Goal: Task Accomplishment & Management: Manage account settings

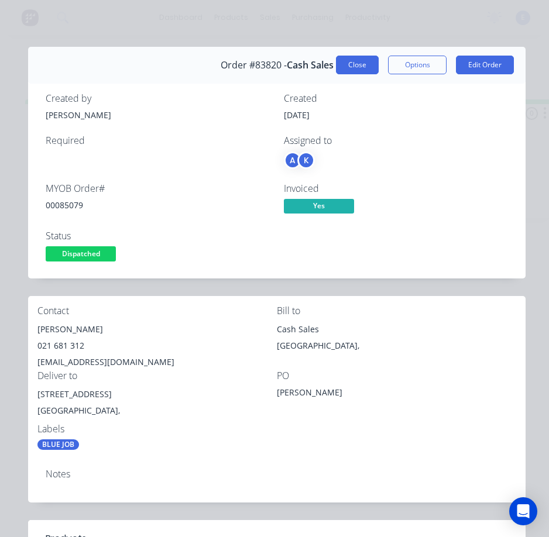
click at [349, 64] on button "Close" at bounding box center [357, 65] width 43 height 19
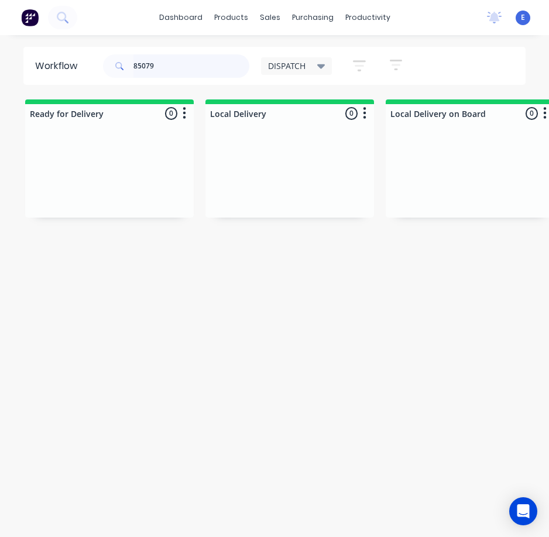
click at [209, 61] on input "85079" at bounding box center [191, 65] width 116 height 23
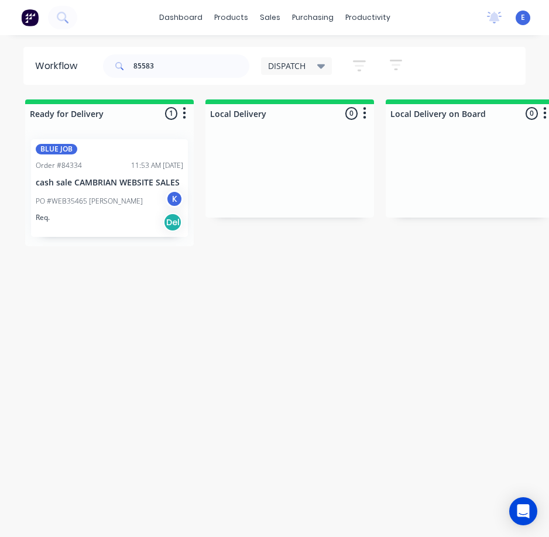
click at [98, 228] on div "Req. Del" at bounding box center [109, 222] width 147 height 20
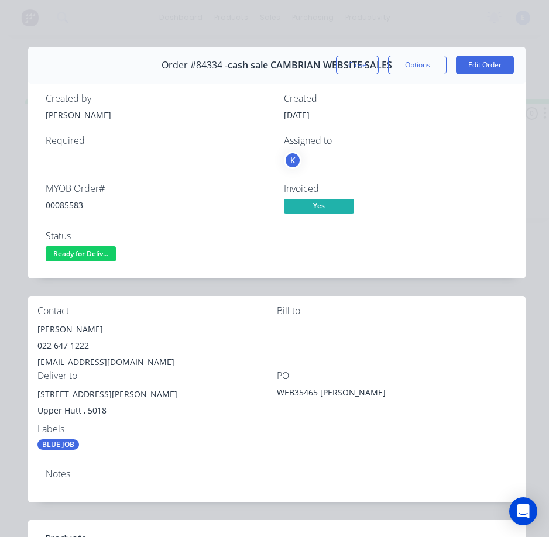
click at [71, 202] on div "00085583" at bounding box center [158, 205] width 224 height 12
copy div "00085583"
click at [85, 327] on div "[PERSON_NAME]" at bounding box center [156, 329] width 239 height 16
click at [85, 326] on div "[PERSON_NAME]" at bounding box center [156, 329] width 239 height 16
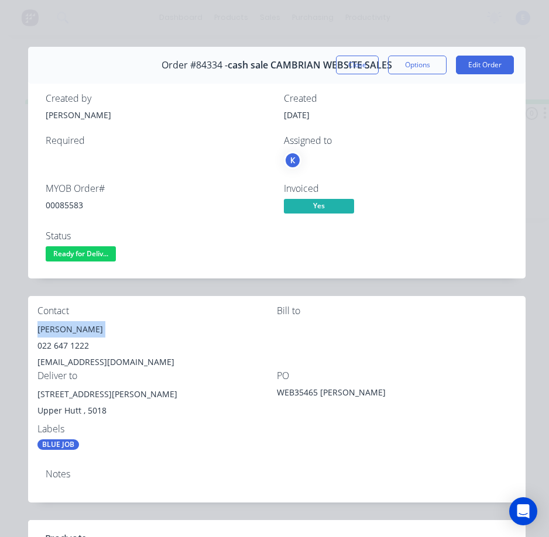
click at [85, 326] on div "[PERSON_NAME]" at bounding box center [156, 329] width 239 height 16
copy div "[PERSON_NAME]"
click at [60, 339] on div "022 647 1222" at bounding box center [156, 346] width 239 height 16
click at [60, 341] on div "022 647 1222" at bounding box center [156, 346] width 239 height 16
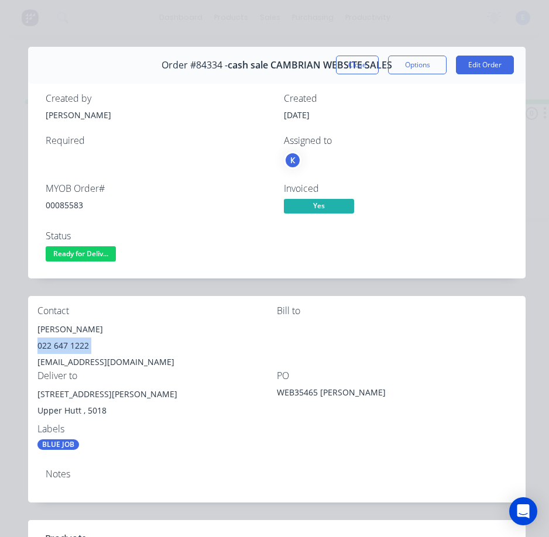
copy div "022 647 1222"
click at [97, 358] on div "[EMAIL_ADDRESS][DOMAIN_NAME]" at bounding box center [156, 362] width 239 height 16
click at [96, 357] on div "[EMAIL_ADDRESS][DOMAIN_NAME]" at bounding box center [156, 362] width 239 height 16
drag, startPoint x: 96, startPoint y: 357, endPoint x: 171, endPoint y: 184, distance: 189.2
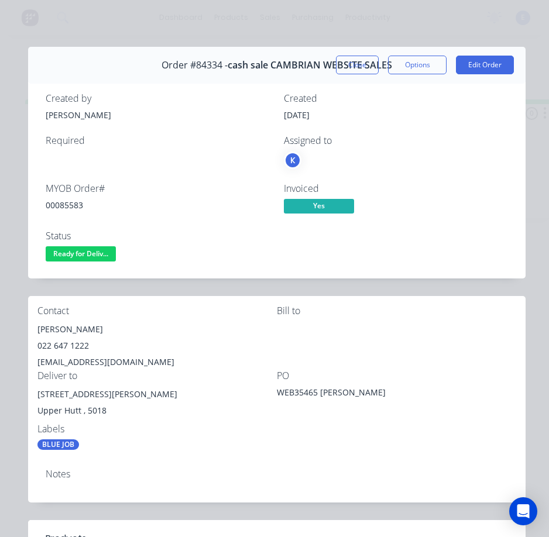
click at [171, 184] on div "MYOB Order #" at bounding box center [158, 188] width 224 height 11
click at [98, 358] on div "[EMAIL_ADDRESS][DOMAIN_NAME]" at bounding box center [156, 362] width 239 height 16
click at [99, 357] on div "[EMAIL_ADDRESS][DOMAIN_NAME]" at bounding box center [156, 362] width 239 height 16
copy div "[EMAIL_ADDRESS][DOMAIN_NAME]"
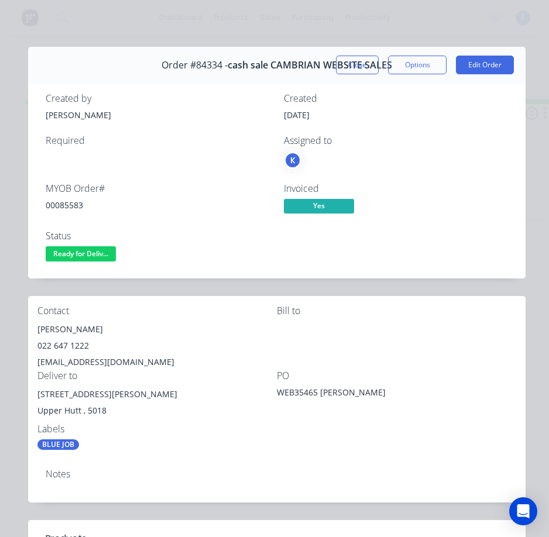
click at [61, 390] on div "[STREET_ADDRESS][PERSON_NAME]" at bounding box center [156, 394] width 239 height 16
click at [61, 389] on div "[STREET_ADDRESS][PERSON_NAME]" at bounding box center [156, 394] width 239 height 16
copy div "[STREET_ADDRESS][PERSON_NAME]"
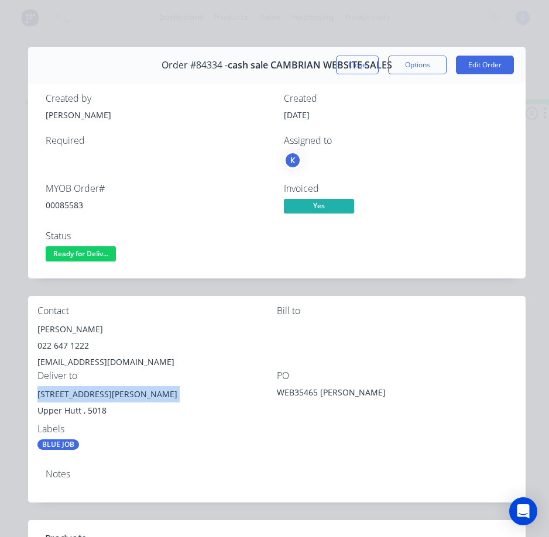
click at [104, 250] on span "Ready for Deliv..." at bounding box center [81, 253] width 70 height 15
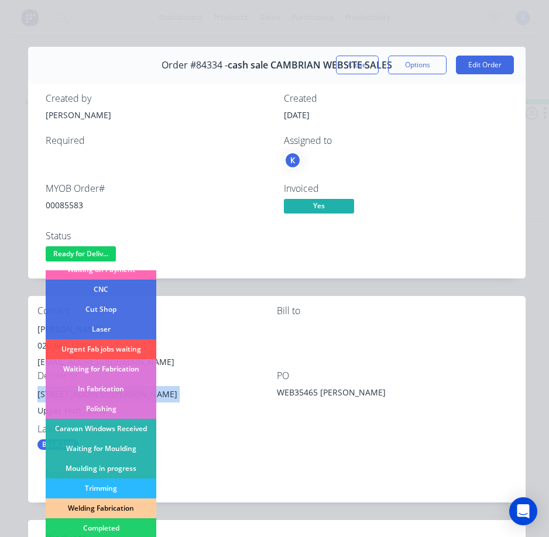
scroll to position [176, 0]
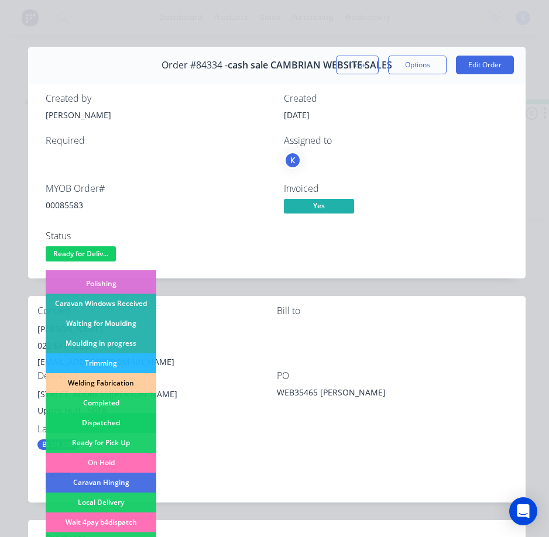
click at [118, 419] on div "Dispatched" at bounding box center [101, 423] width 111 height 20
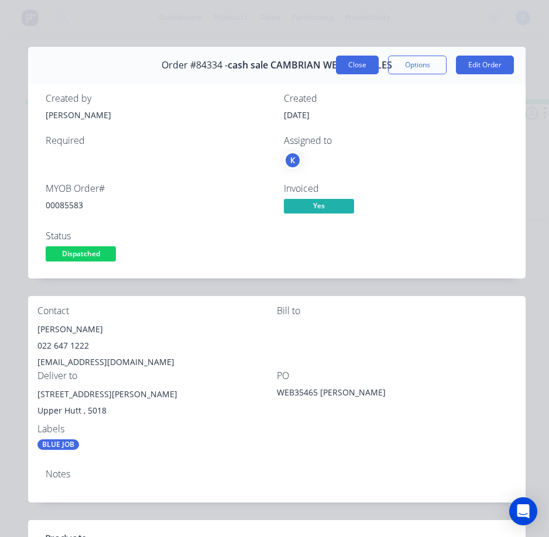
click at [343, 63] on button "Close" at bounding box center [357, 65] width 43 height 19
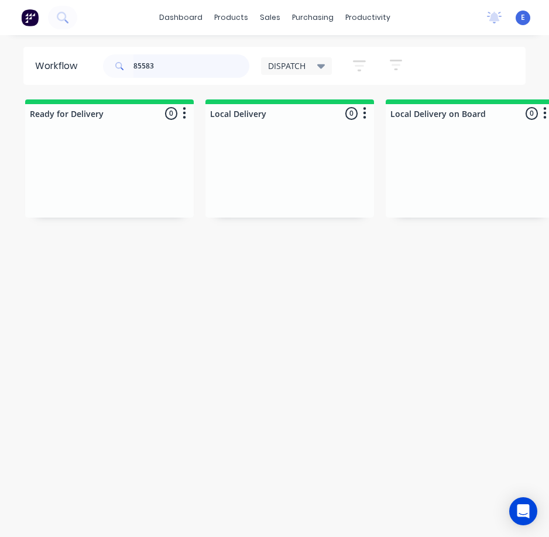
click at [171, 62] on input "85583" at bounding box center [191, 65] width 116 height 23
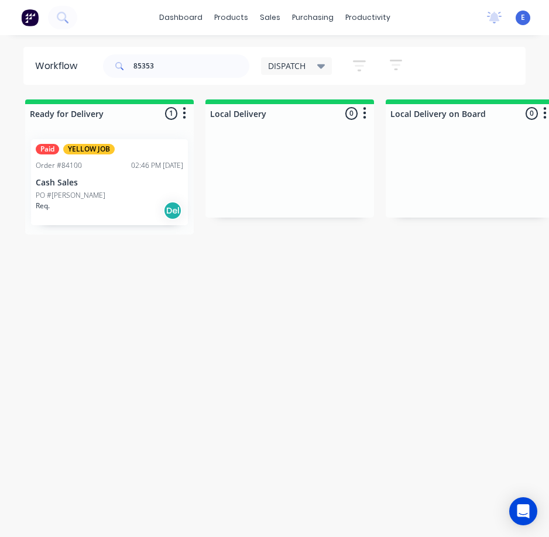
click at [129, 198] on div "PO #[PERSON_NAME]" at bounding box center [109, 195] width 147 height 11
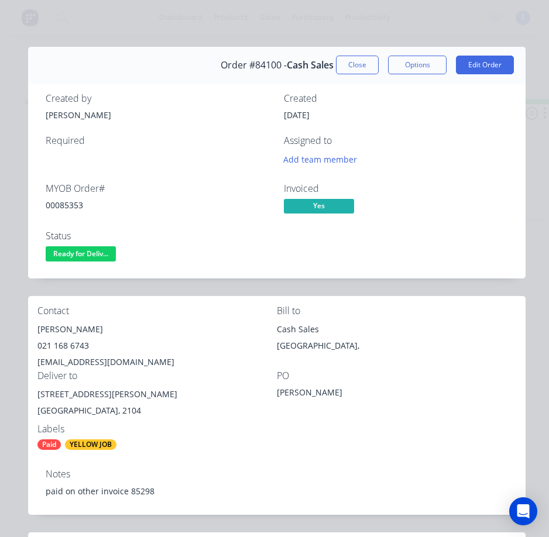
click at [72, 204] on div "00085353" at bounding box center [158, 205] width 224 height 12
copy div "00085353"
click at [51, 327] on div "[PERSON_NAME]" at bounding box center [156, 329] width 239 height 16
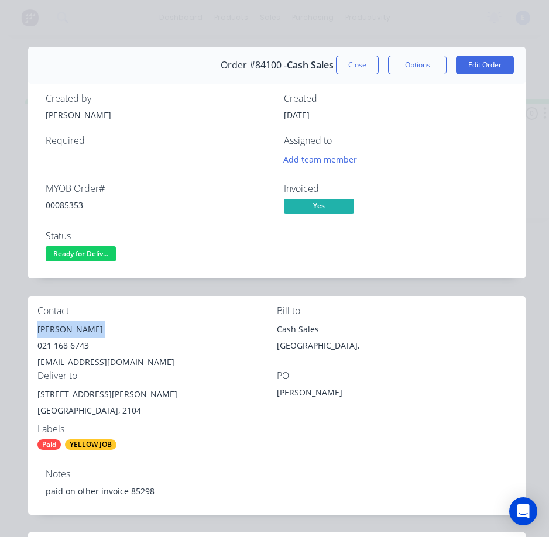
click at [52, 327] on div "[PERSON_NAME]" at bounding box center [156, 329] width 239 height 16
copy div "[PERSON_NAME]"
click at [64, 342] on div "021 168 6743" at bounding box center [156, 346] width 239 height 16
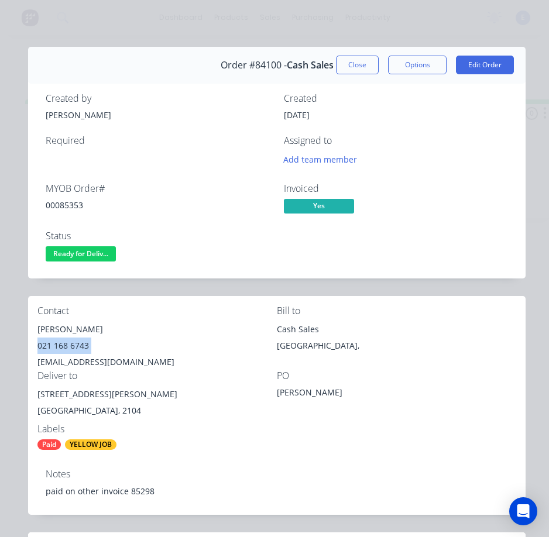
copy div "021 168 6743"
click at [96, 361] on div "[EMAIL_ADDRESS][DOMAIN_NAME]" at bounding box center [156, 362] width 239 height 16
click at [97, 360] on div "[EMAIL_ADDRESS][DOMAIN_NAME]" at bounding box center [156, 362] width 239 height 16
copy div "[EMAIL_ADDRESS][DOMAIN_NAME]"
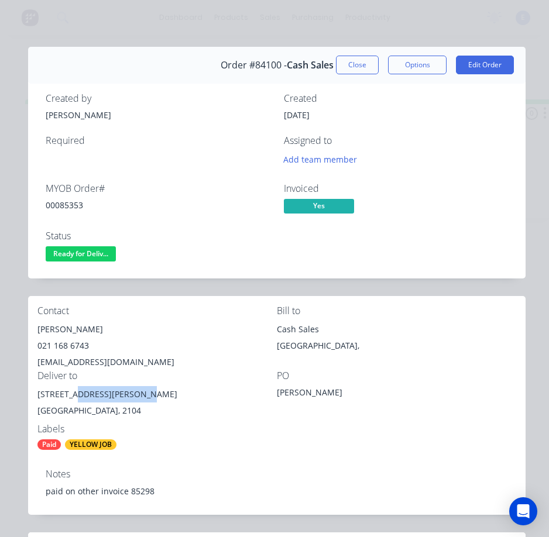
drag, startPoint x: 133, startPoint y: 394, endPoint x: 70, endPoint y: 398, distance: 62.7
click at [70, 398] on div "[STREET_ADDRESS][PERSON_NAME]" at bounding box center [156, 394] width 239 height 16
copy div "[STREET_ADDRESS][PERSON_NAME]"
click at [207, 434] on div "Labels" at bounding box center [156, 429] width 239 height 11
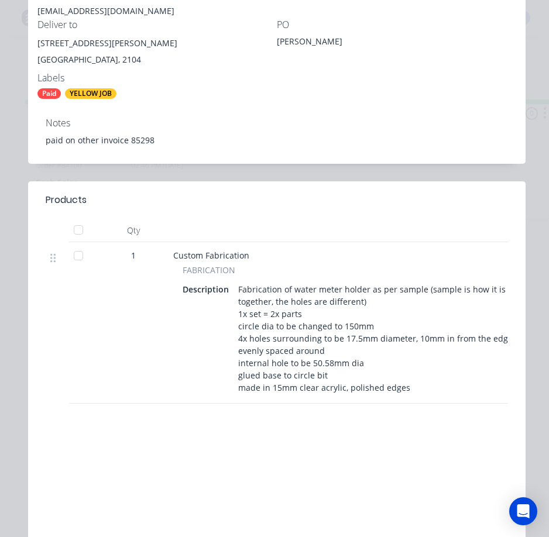
scroll to position [59, 0]
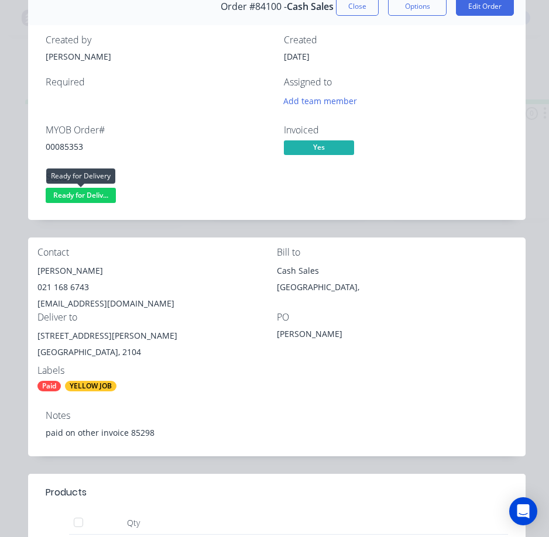
drag, startPoint x: 90, startPoint y: 192, endPoint x: 94, endPoint y: 210, distance: 18.6
click at [94, 198] on span "Ready for Deliv..." at bounding box center [81, 195] width 70 height 15
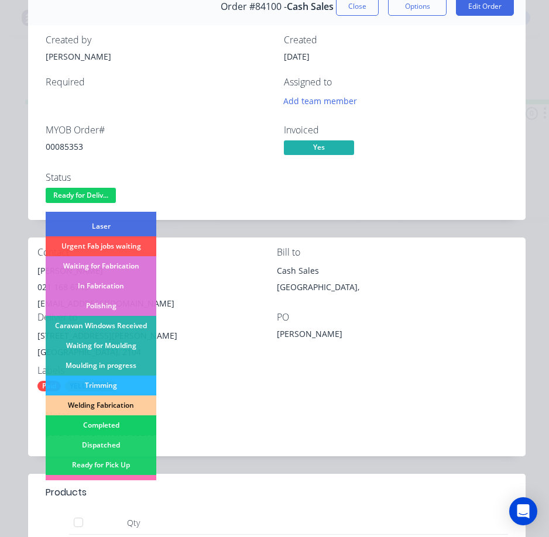
scroll to position [176, 0]
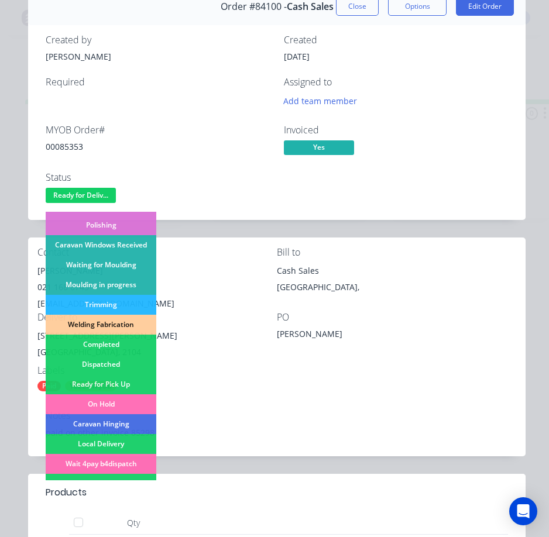
click at [125, 360] on div "Dispatched" at bounding box center [101, 365] width 111 height 20
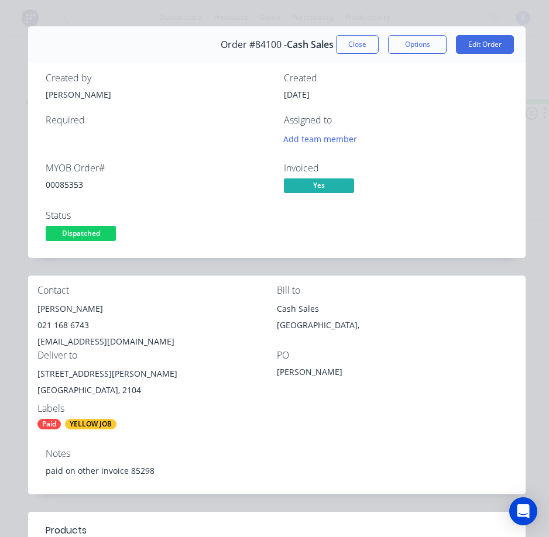
scroll to position [0, 0]
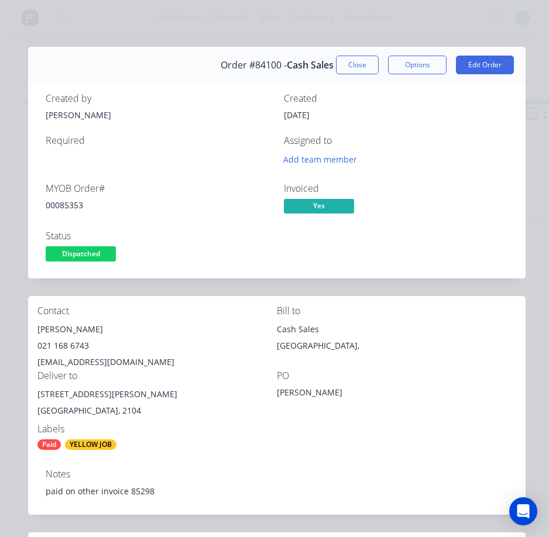
click at [359, 67] on button "Close" at bounding box center [357, 65] width 43 height 19
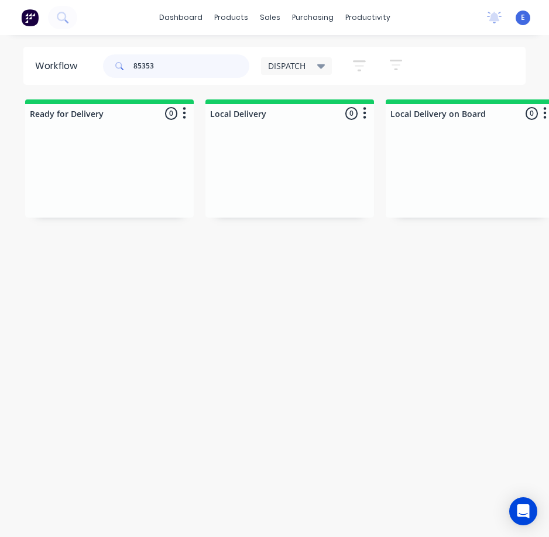
click at [181, 65] on input "85353" at bounding box center [191, 65] width 116 height 23
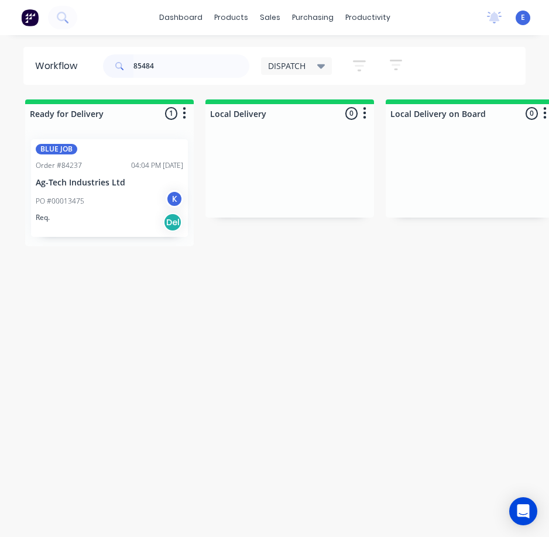
click at [76, 230] on div "Req. Del" at bounding box center [109, 222] width 147 height 20
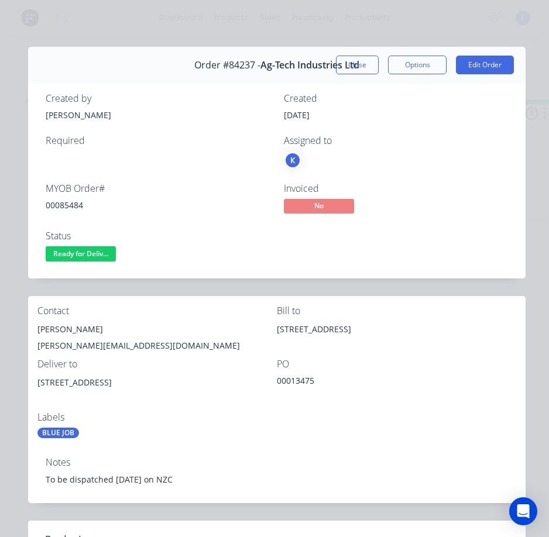
click at [85, 346] on div "[PERSON_NAME][EMAIL_ADDRESS][DOMAIN_NAME]" at bounding box center [156, 346] width 239 height 16
click at [109, 383] on div "[STREET_ADDRESS]" at bounding box center [156, 382] width 239 height 16
drag, startPoint x: 103, startPoint y: 384, endPoint x: 27, endPoint y: 387, distance: 76.1
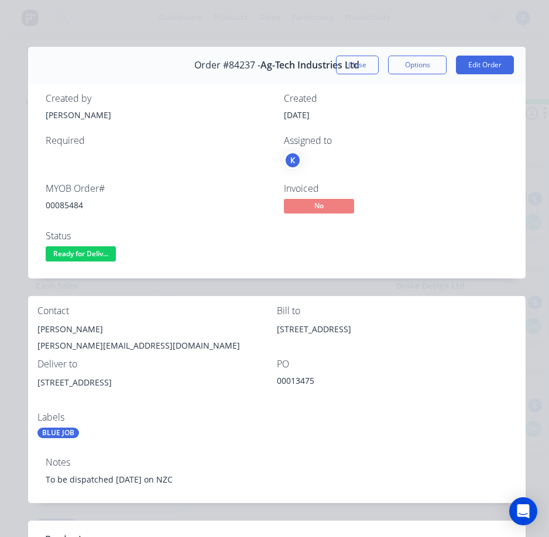
click at [27, 387] on div "Order details Collaborate Checklists 0/0 Tracking Linked Orders Timeline Profit…" at bounding box center [274, 459] width 525 height 824
click at [115, 413] on div "Labels" at bounding box center [156, 417] width 239 height 11
drag, startPoint x: 104, startPoint y: 383, endPoint x: 54, endPoint y: 387, distance: 50.0
click at [36, 380] on div "Contact [PERSON_NAME] [PERSON_NAME][EMAIL_ADDRESS][DOMAIN_NAME] Bill to [STREET…" at bounding box center [276, 372] width 497 height 152
click at [46, 326] on div "[PERSON_NAME]" at bounding box center [156, 329] width 239 height 16
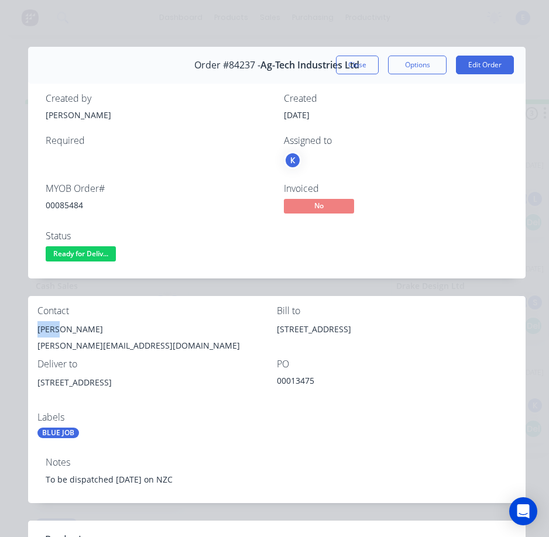
click at [46, 326] on div "[PERSON_NAME]" at bounding box center [156, 329] width 239 height 16
click at [65, 205] on div "00085484" at bounding box center [158, 205] width 224 height 12
click at [65, 204] on div "00085484" at bounding box center [158, 205] width 224 height 12
click at [172, 216] on div "MYOB Order # 00085484" at bounding box center [158, 200] width 224 height 34
click at [76, 252] on span "Ready for Deliv..." at bounding box center [81, 253] width 70 height 15
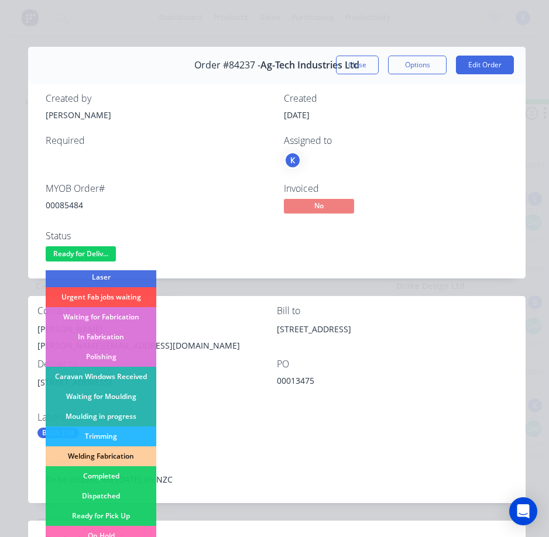
scroll to position [229, 0]
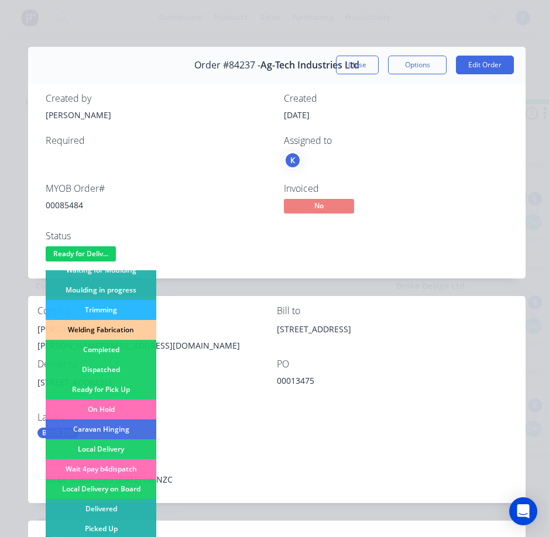
click at [108, 372] on div "Dispatched" at bounding box center [101, 370] width 111 height 20
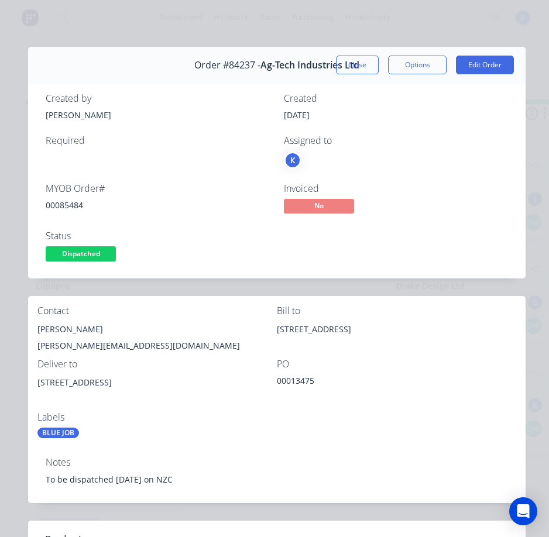
drag, startPoint x: 348, startPoint y: 67, endPoint x: 302, endPoint y: 87, distance: 50.6
click at [348, 66] on button "Close" at bounding box center [357, 65] width 43 height 19
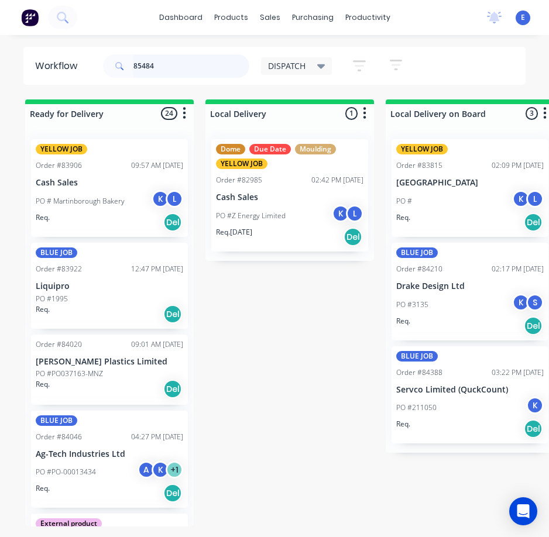
click at [183, 64] on input "85484" at bounding box center [191, 65] width 116 height 23
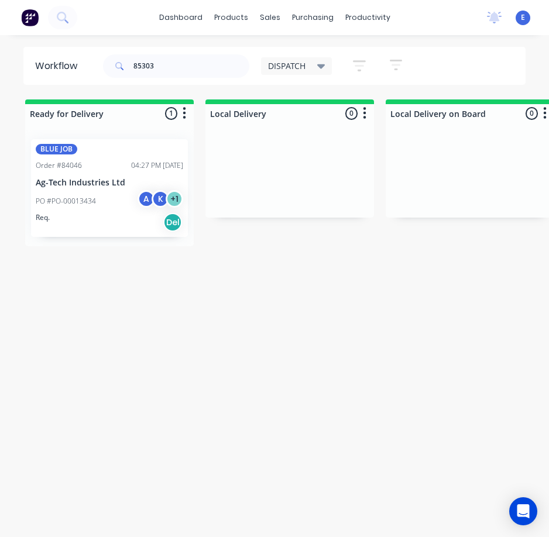
click at [82, 223] on div "Req. Del" at bounding box center [109, 222] width 147 height 20
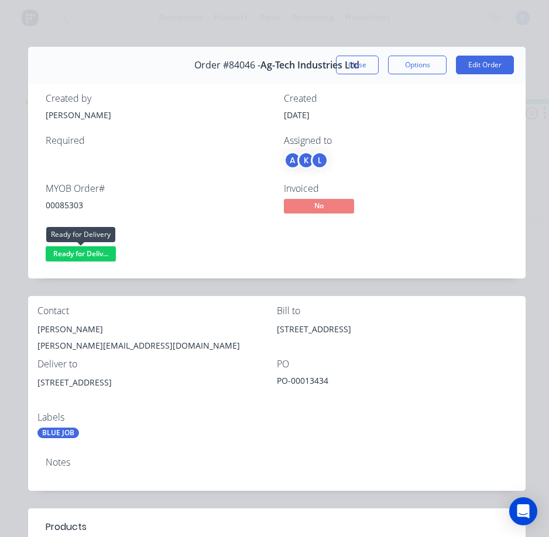
drag, startPoint x: 81, startPoint y: 255, endPoint x: 84, endPoint y: 267, distance: 13.3
click at [81, 255] on span "Ready for Deliv..." at bounding box center [81, 253] width 70 height 15
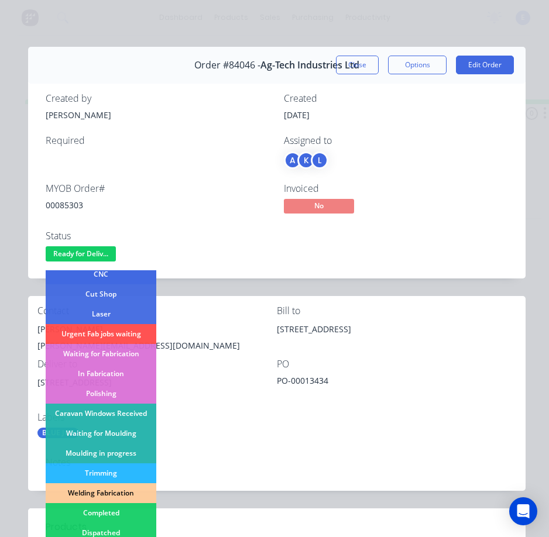
scroll to position [117, 0]
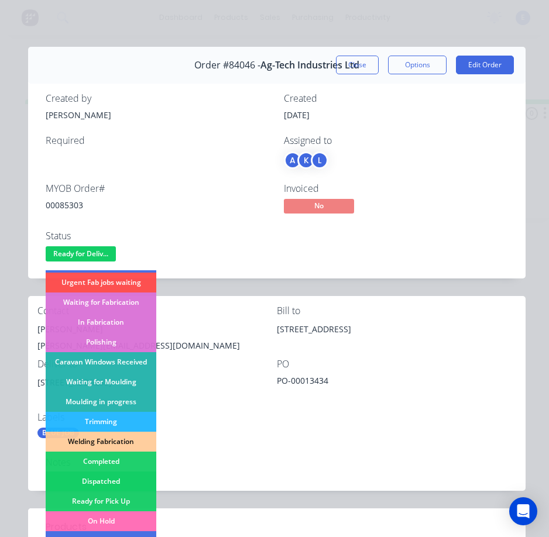
click at [121, 481] on div "Dispatched" at bounding box center [101, 482] width 111 height 20
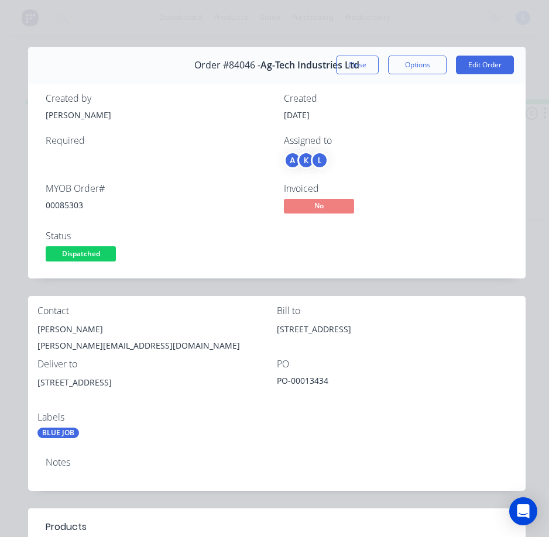
drag, startPoint x: 350, startPoint y: 66, endPoint x: 355, endPoint y: 78, distance: 13.1
click at [350, 65] on button "Close" at bounding box center [357, 65] width 43 height 19
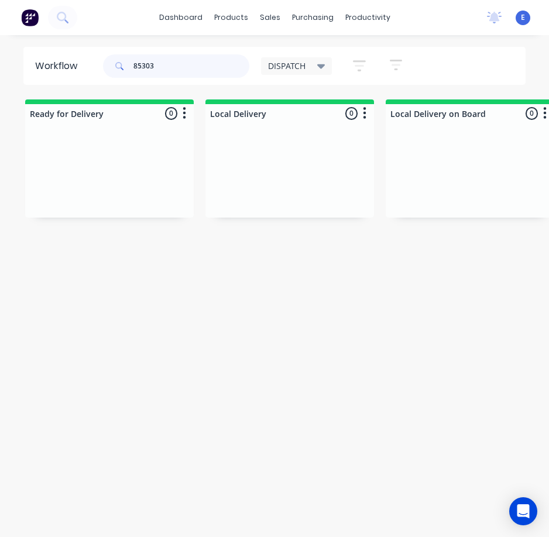
click at [171, 70] on input "85303" at bounding box center [191, 65] width 116 height 23
click at [171, 69] on input "85303" at bounding box center [191, 65] width 116 height 23
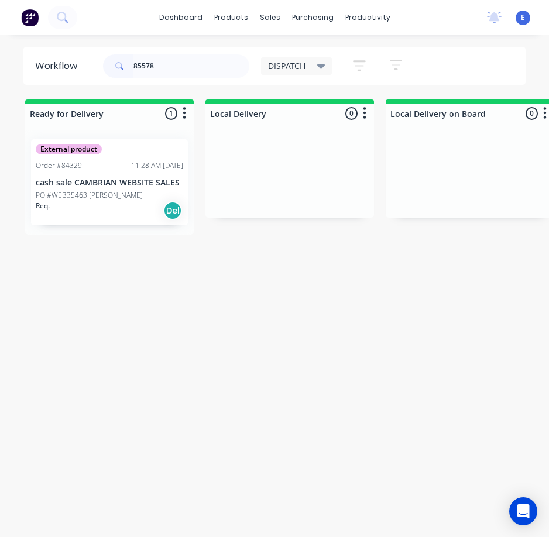
click at [116, 212] on div "Req. Del" at bounding box center [109, 211] width 147 height 20
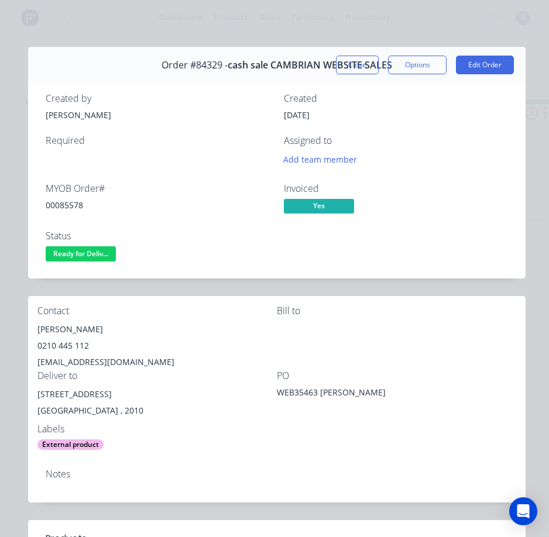
click at [68, 208] on div "00085578" at bounding box center [158, 205] width 224 height 12
click at [74, 328] on div "[PERSON_NAME]" at bounding box center [156, 329] width 239 height 16
click at [75, 328] on div "[PERSON_NAME]" at bounding box center [156, 329] width 239 height 16
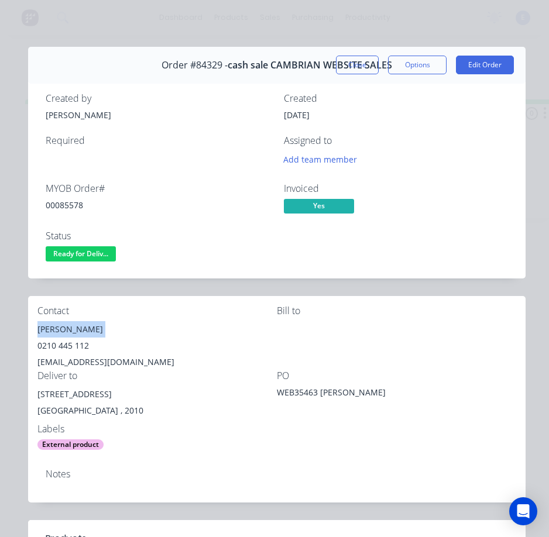
click at [75, 328] on div "[PERSON_NAME]" at bounding box center [156, 329] width 239 height 16
click at [64, 345] on div "0210 445 112" at bounding box center [156, 346] width 239 height 16
click at [99, 358] on div "[EMAIL_ADDRESS][DOMAIN_NAME]" at bounding box center [156, 362] width 239 height 16
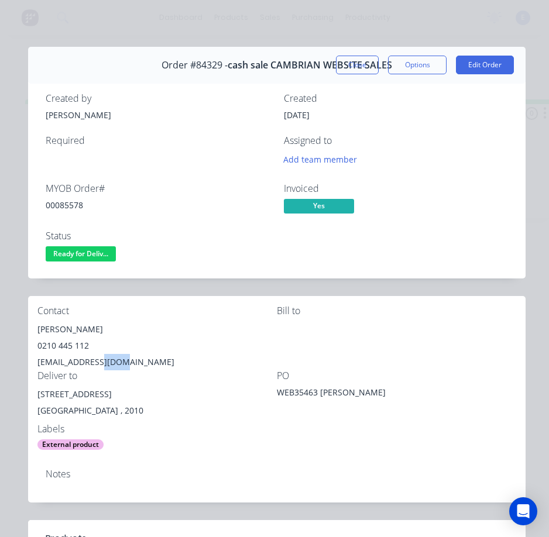
click at [99, 358] on div "[EMAIL_ADDRESS][DOMAIN_NAME]" at bounding box center [156, 362] width 239 height 16
click at [101, 356] on div "[EMAIL_ADDRESS][DOMAIN_NAME]" at bounding box center [156, 362] width 239 height 16
drag, startPoint x: 104, startPoint y: 392, endPoint x: 35, endPoint y: 398, distance: 69.3
click at [35, 398] on div "Contact [PERSON_NAME] [PHONE_NUMBER] [EMAIL_ADDRESS][DOMAIN_NAME] [PERSON_NAME]…" at bounding box center [276, 378] width 497 height 164
click at [347, 325] on div "Bill to" at bounding box center [396, 337] width 239 height 65
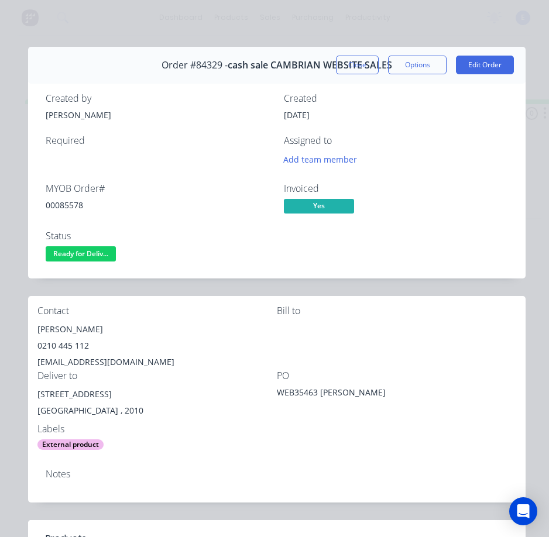
click at [58, 256] on span "Ready for Deliv..." at bounding box center [81, 253] width 70 height 15
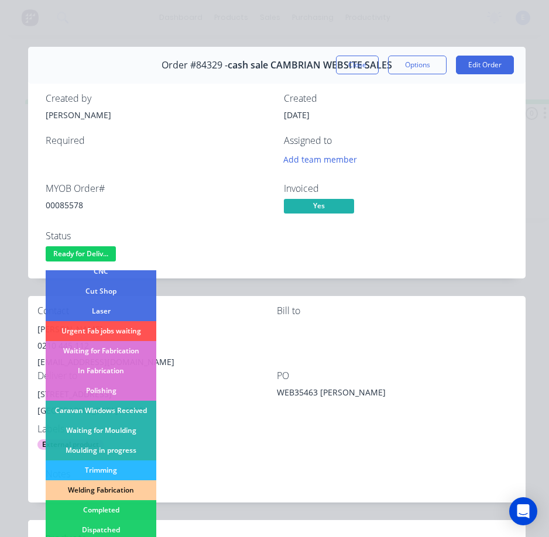
scroll to position [176, 0]
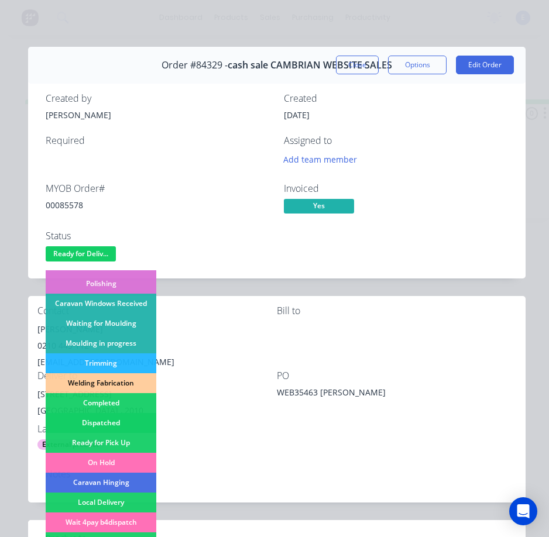
click at [133, 422] on div "Dispatched" at bounding box center [101, 423] width 111 height 20
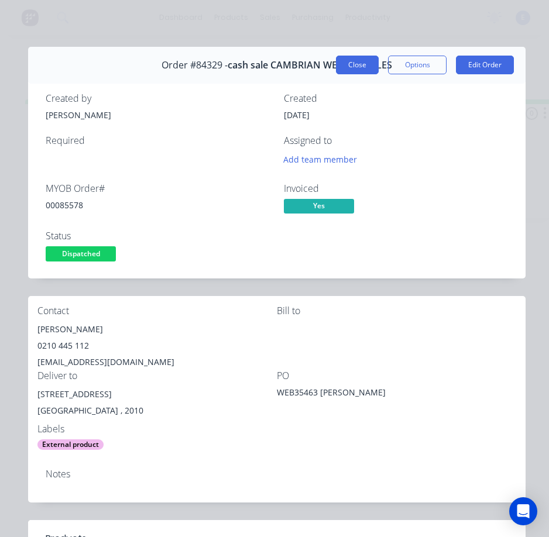
click at [358, 64] on button "Close" at bounding box center [357, 65] width 43 height 19
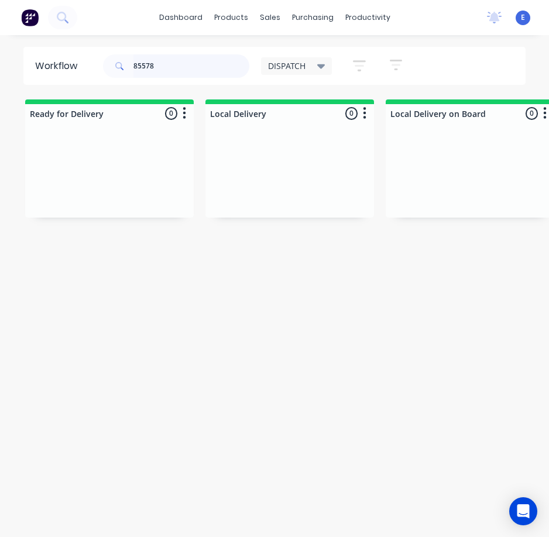
click at [159, 65] on input "85578" at bounding box center [191, 65] width 116 height 23
click at [165, 355] on div "Workflow 85534 DISPATCH Save new view None edit DISPATCH (Default) edit CUT SHO…" at bounding box center [274, 292] width 549 height 490
click at [184, 68] on input "85534" at bounding box center [191, 65] width 116 height 23
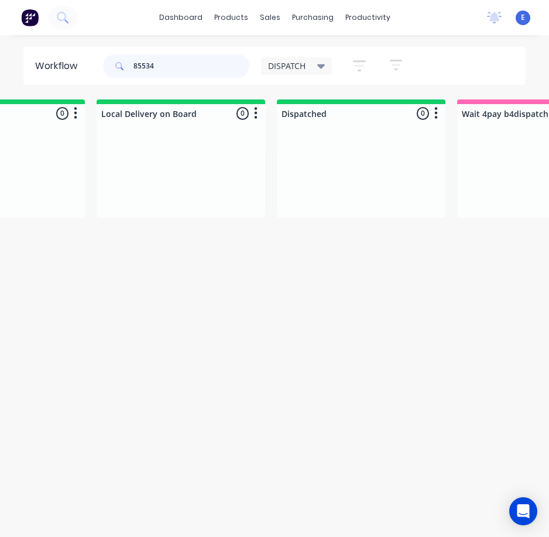
scroll to position [0, 0]
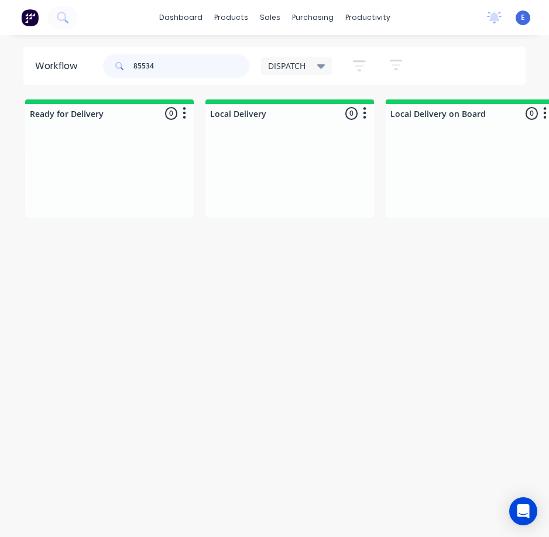
click at [183, 70] on input "85534" at bounding box center [191, 65] width 116 height 23
click at [183, 71] on input "85534" at bounding box center [191, 65] width 116 height 23
drag, startPoint x: 183, startPoint y: 71, endPoint x: 90, endPoint y: 60, distance: 93.7
click at [90, 60] on header "Workflow 85534 DISPATCH Save new view None edit DISPATCH (Default) edit CUT SHO…" at bounding box center [274, 66] width 503 height 38
type input "akane aso"
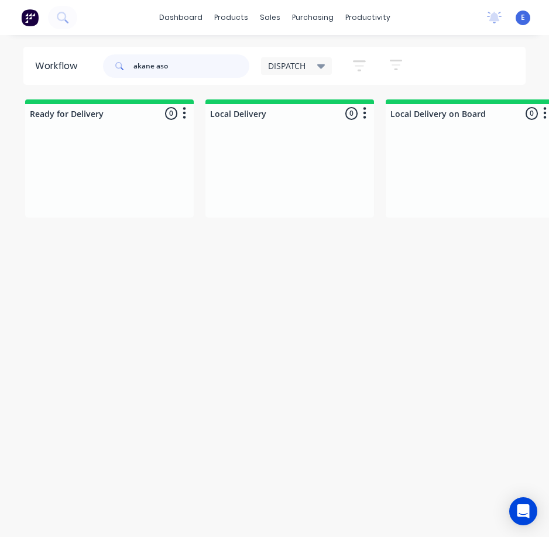
drag, startPoint x: 171, startPoint y: 66, endPoint x: 51, endPoint y: 28, distance: 125.8
click at [52, 28] on div "dashboard products sales purchasing productivity dashboard products Product Cat…" at bounding box center [274, 245] width 549 height 490
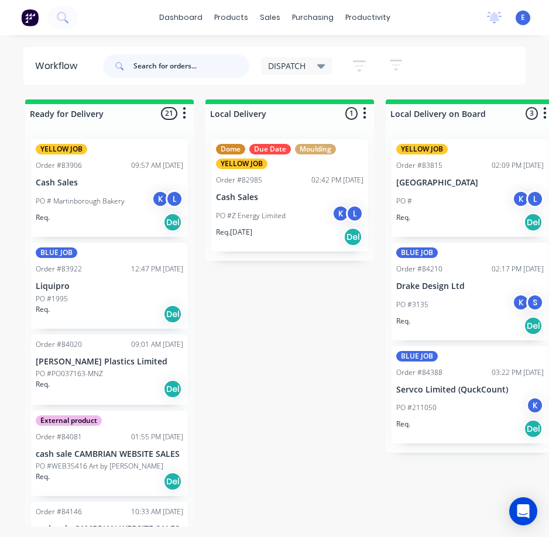
click at [179, 66] on input "text" at bounding box center [191, 65] width 116 height 23
click at [180, 67] on input "text" at bounding box center [191, 65] width 116 height 23
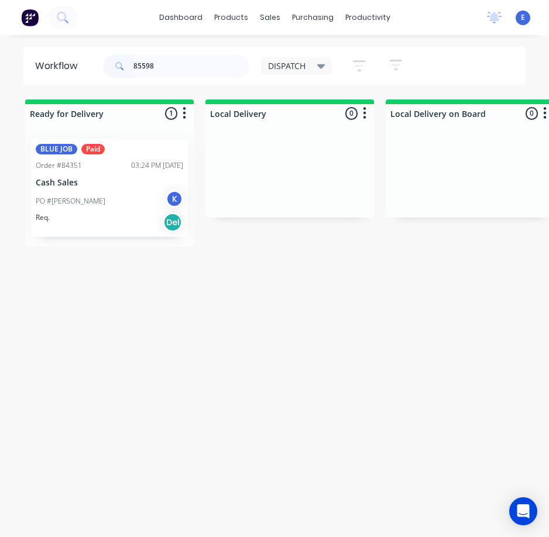
click at [133, 226] on div "Req. Del" at bounding box center [109, 222] width 147 height 20
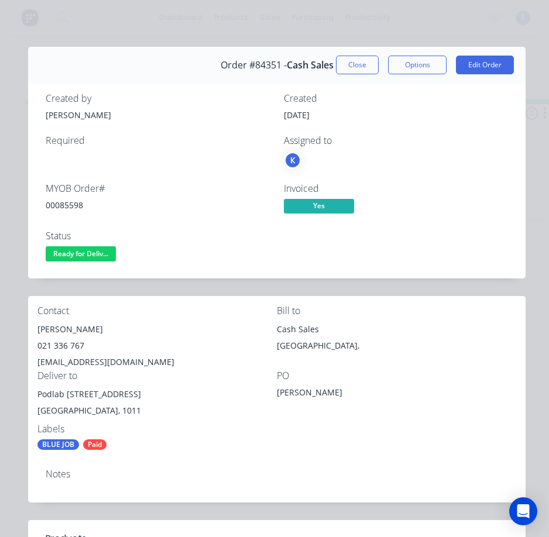
click at [71, 202] on div "00085598" at bounding box center [158, 205] width 224 height 12
click at [78, 325] on div "[PERSON_NAME]" at bounding box center [156, 329] width 239 height 16
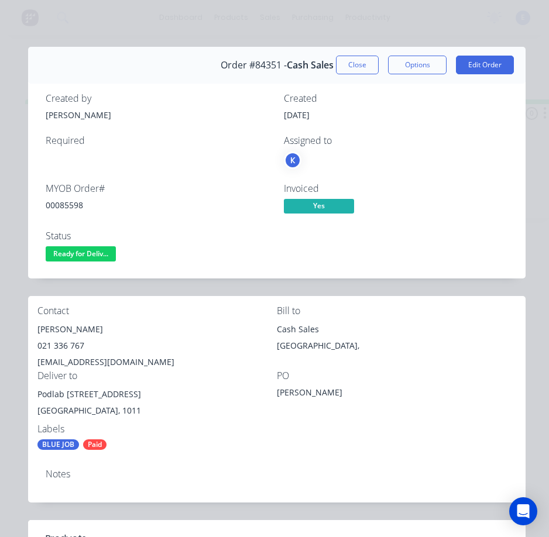
click at [61, 343] on div "021 336 767" at bounding box center [156, 346] width 239 height 16
click at [60, 362] on div "[EMAIL_ADDRESS][DOMAIN_NAME]" at bounding box center [156, 362] width 239 height 16
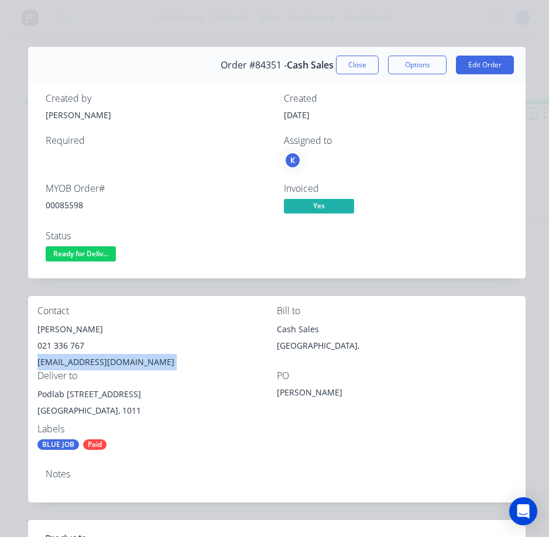
click at [60, 362] on div "[EMAIL_ADDRESS][DOMAIN_NAME]" at bounding box center [156, 362] width 239 height 16
drag, startPoint x: 66, startPoint y: 394, endPoint x: 125, endPoint y: 394, distance: 59.7
click at [163, 402] on div "Podlab [STREET_ADDRESS]" at bounding box center [156, 394] width 239 height 16
click at [59, 391] on div "Podlab [STREET_ADDRESS]" at bounding box center [156, 394] width 239 height 16
drag, startPoint x: 64, startPoint y: 394, endPoint x: 33, endPoint y: 396, distance: 30.5
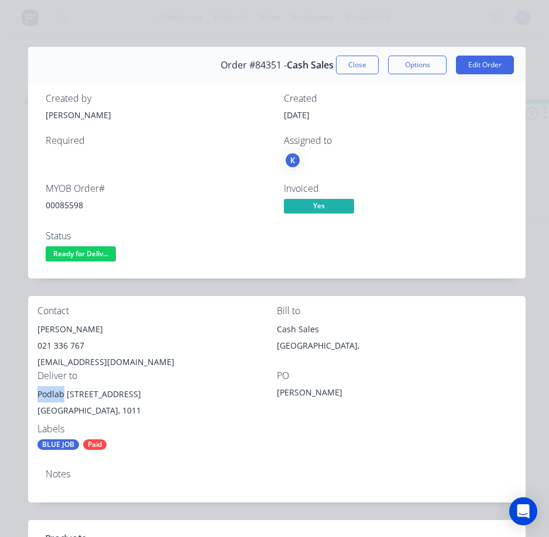
click at [33, 396] on div "Contact [PERSON_NAME] [PHONE_NUMBER] [EMAIL_ADDRESS][DOMAIN_NAME] Bill to Cash …" at bounding box center [276, 378] width 497 height 164
drag, startPoint x: 87, startPoint y: 253, endPoint x: 88, endPoint y: 262, distance: 8.4
click at [87, 254] on span "Ready for Deliv..." at bounding box center [81, 253] width 70 height 15
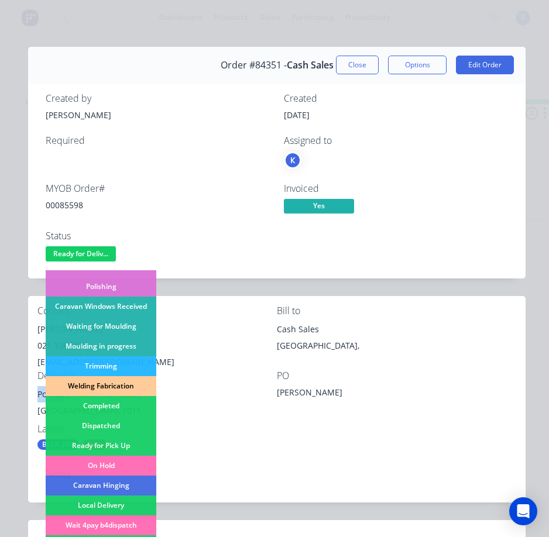
scroll to position [229, 0]
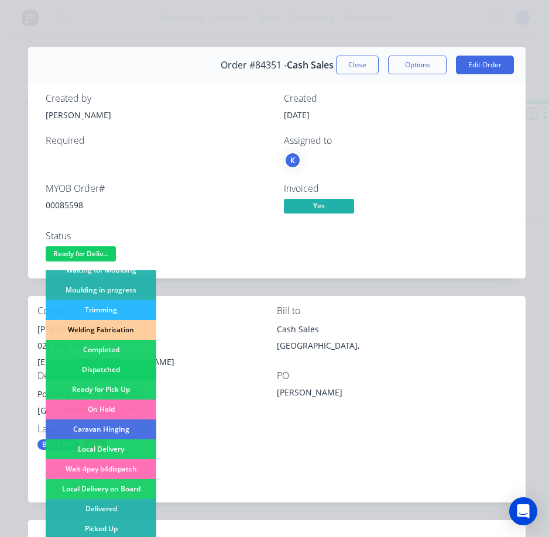
click at [122, 367] on div "Dispatched" at bounding box center [101, 370] width 111 height 20
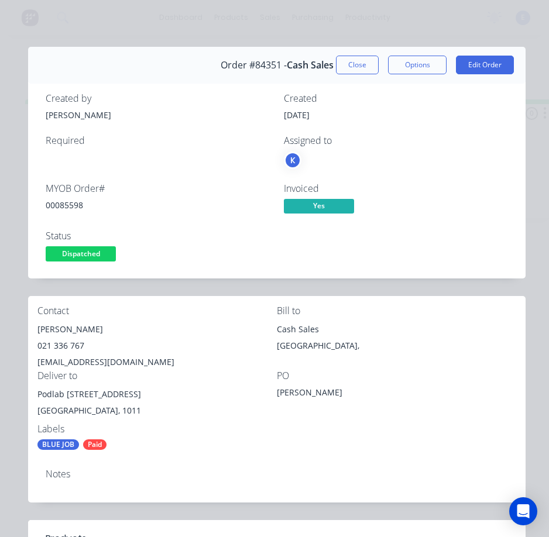
click at [353, 69] on button "Close" at bounding box center [357, 65] width 43 height 19
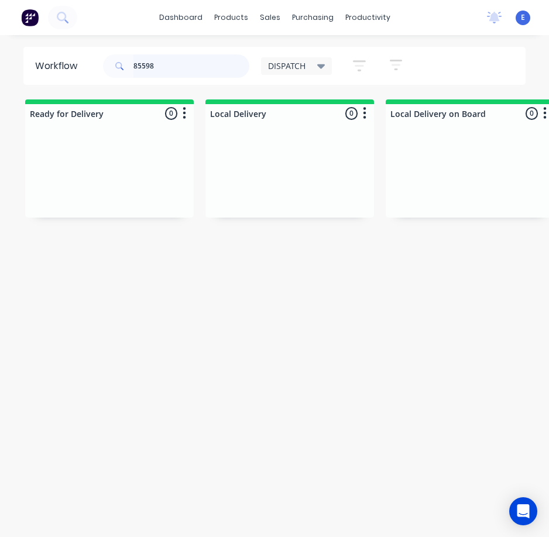
click at [176, 65] on input "85598" at bounding box center [191, 65] width 116 height 23
type input "85634"
click at [90, 193] on div "Req. Del" at bounding box center [109, 194] width 147 height 20
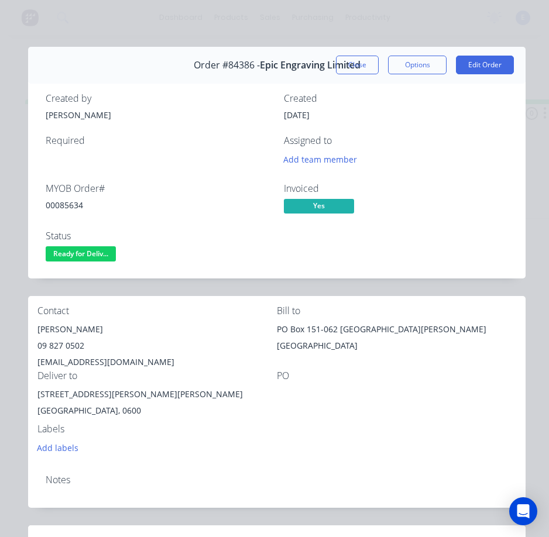
click at [68, 200] on div "00085634" at bounding box center [158, 205] width 224 height 12
click at [43, 327] on div "[PERSON_NAME]" at bounding box center [156, 329] width 239 height 16
click at [55, 342] on div "09 827 0502" at bounding box center [156, 346] width 239 height 16
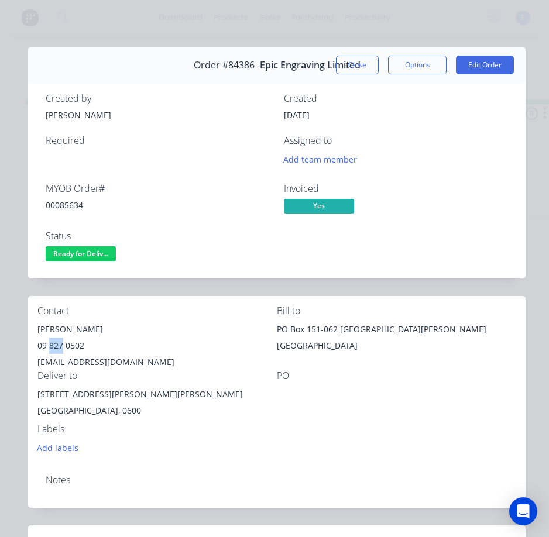
click at [56, 342] on div "09 827 0502" at bounding box center [156, 346] width 239 height 16
click at [91, 360] on div "[EMAIL_ADDRESS][DOMAIN_NAME]" at bounding box center [156, 362] width 239 height 16
click at [92, 359] on div "[EMAIL_ADDRESS][DOMAIN_NAME]" at bounding box center [156, 362] width 239 height 16
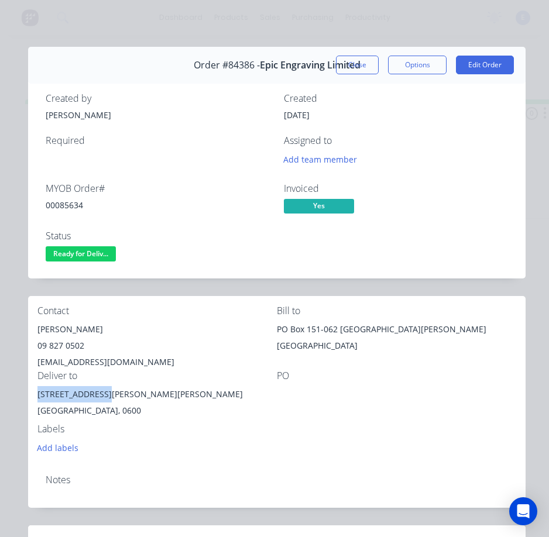
drag, startPoint x: 99, startPoint y: 393, endPoint x: 37, endPoint y: 393, distance: 62.0
click at [37, 393] on div "Contact [PERSON_NAME] [PHONE_NUMBER] [EMAIL_ADDRESS][DOMAIN_NAME] Bill to PO Bo…" at bounding box center [276, 380] width 497 height 169
drag, startPoint x: 72, startPoint y: 257, endPoint x: 77, endPoint y: 264, distance: 8.8
click at [74, 259] on span "Ready for Deliv..." at bounding box center [81, 253] width 70 height 15
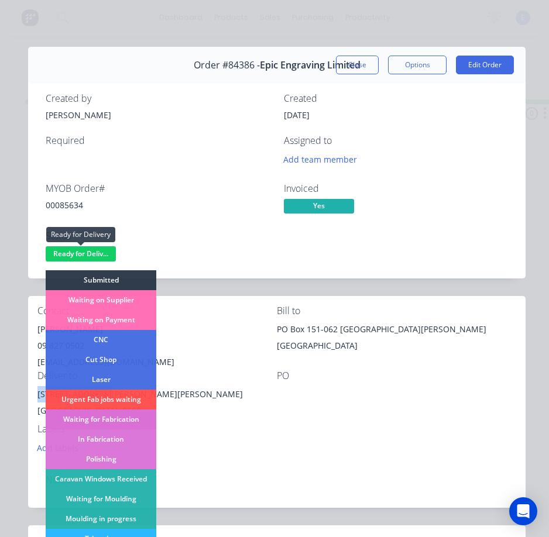
scroll to position [117, 0]
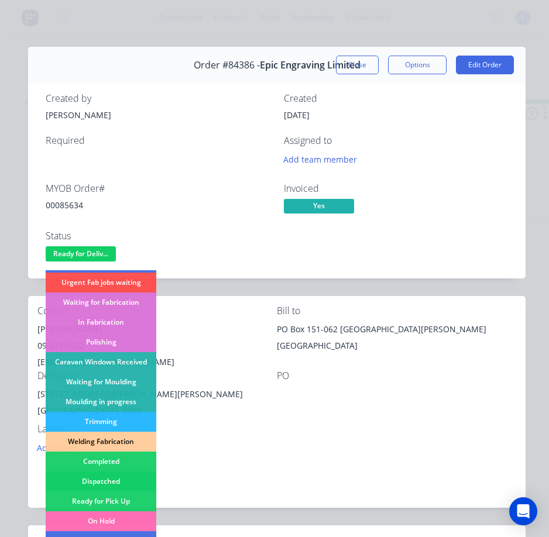
click at [113, 478] on div "Dispatched" at bounding box center [101, 482] width 111 height 20
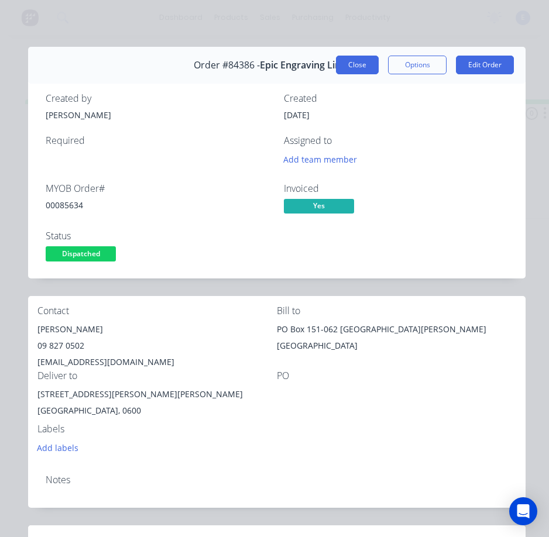
click at [348, 65] on button "Close" at bounding box center [357, 65] width 43 height 19
